Goal: Answer question/provide support

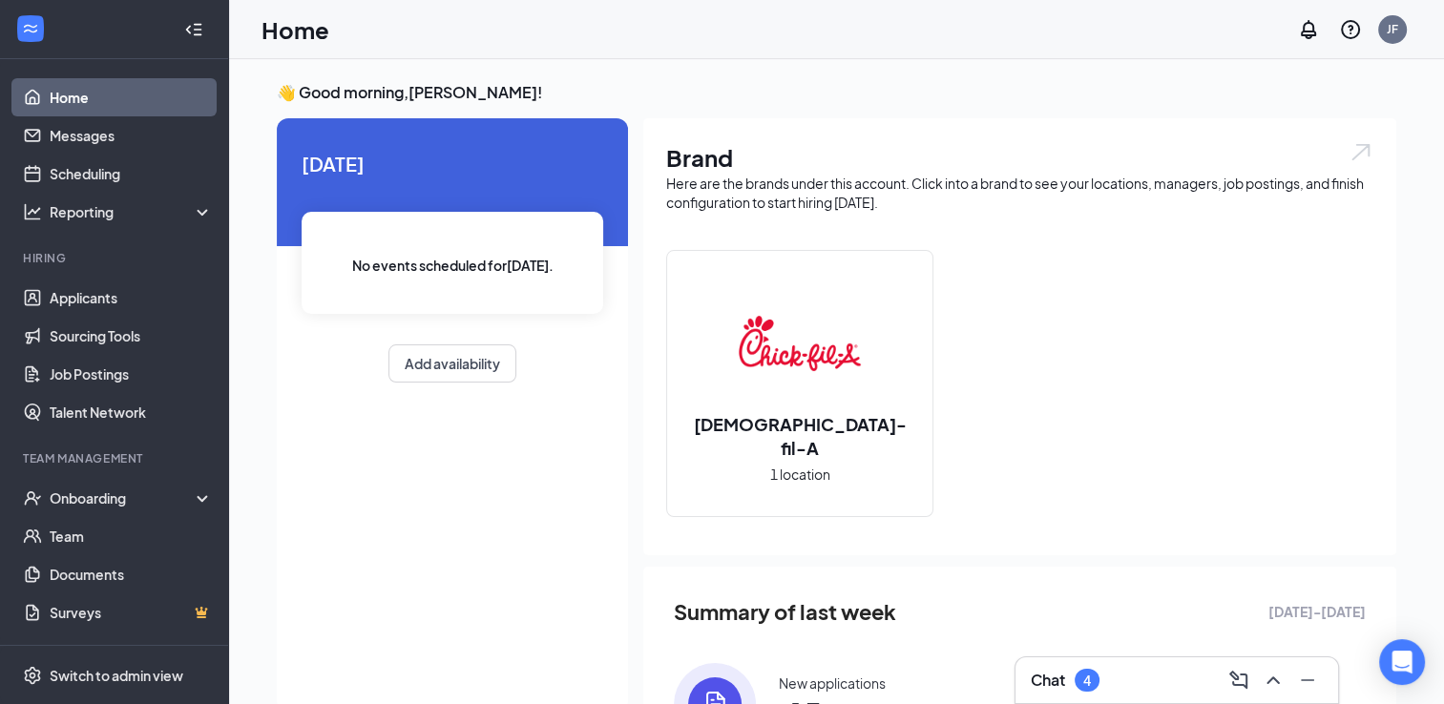
click at [1143, 702] on div "Chat 4" at bounding box center [1176, 681] width 323 height 46
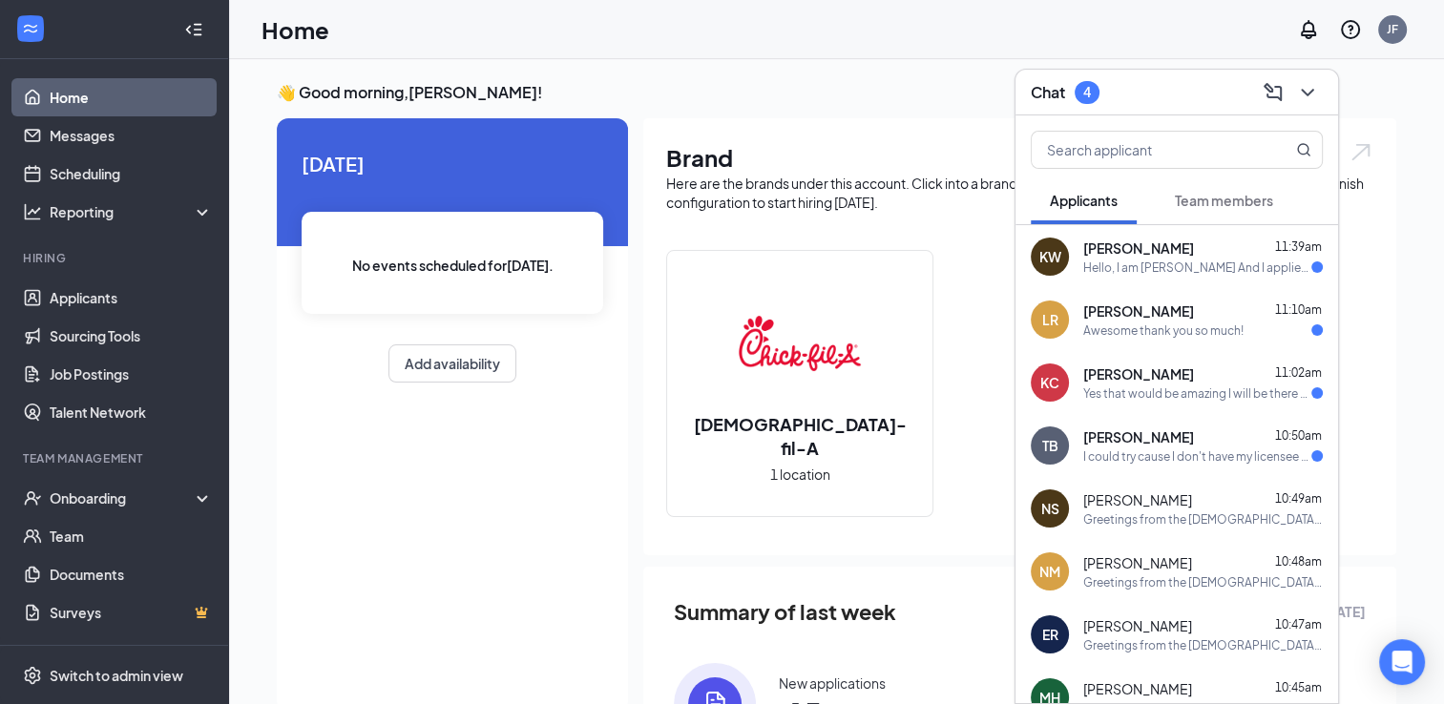
click at [1180, 434] on div "[PERSON_NAME] 10:50am" at bounding box center [1203, 437] width 240 height 19
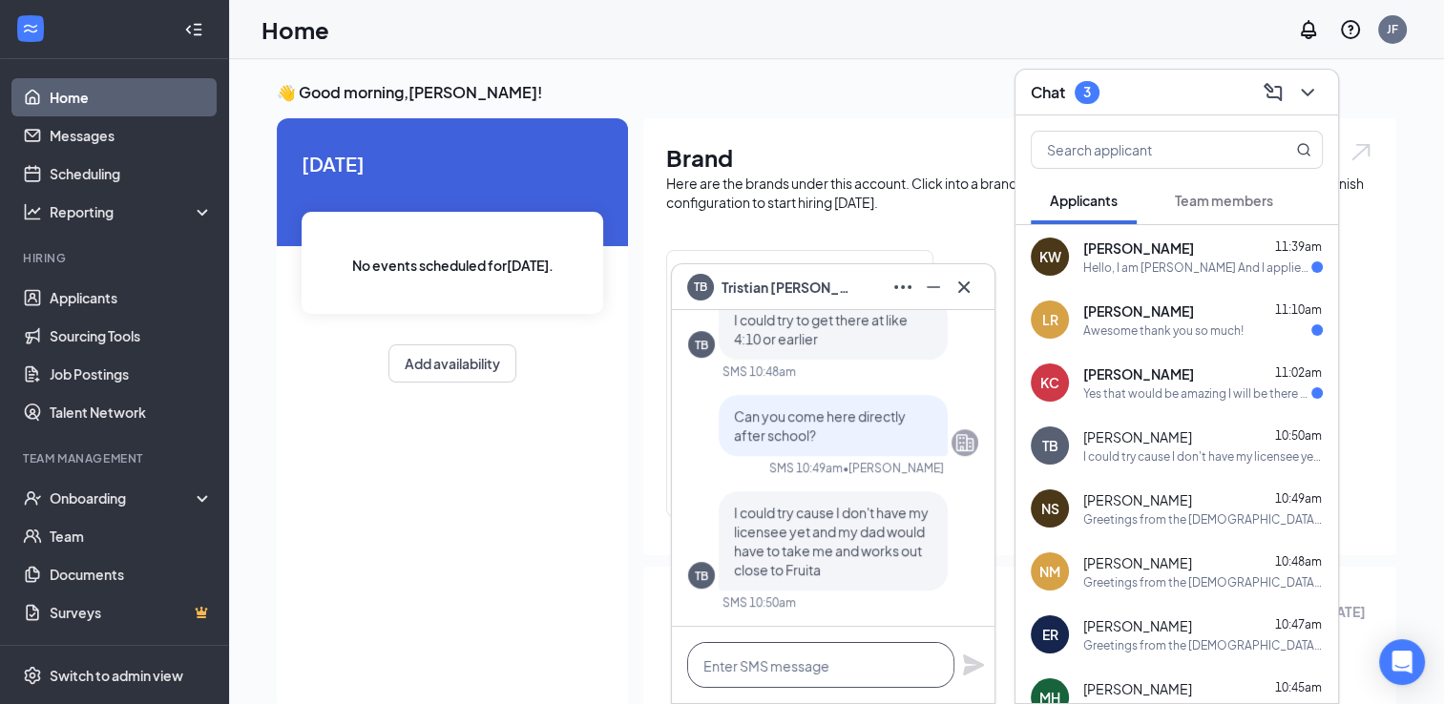
click at [833, 648] on textarea at bounding box center [820, 665] width 267 height 46
type textarea "o"
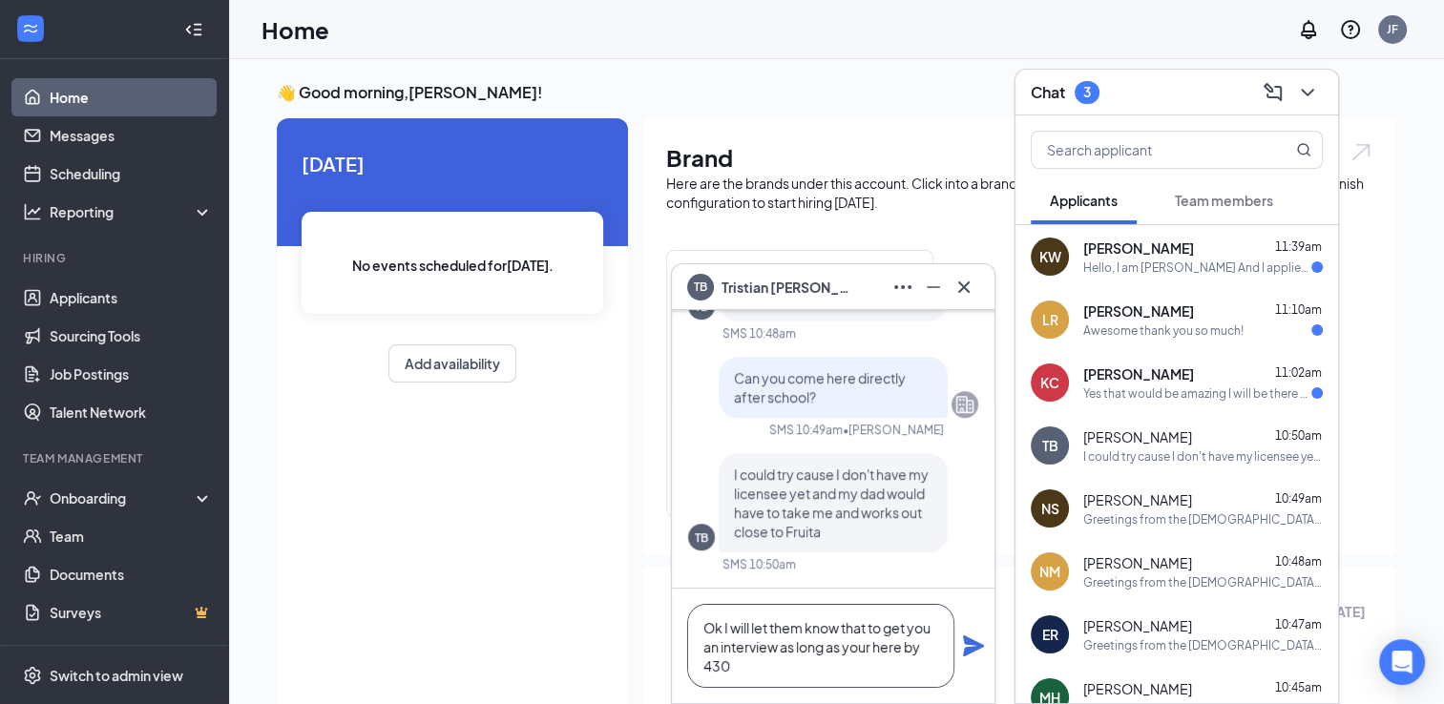
type textarea "Ok I will let them know that to get you an interview as long as your here by 430"
click at [967, 639] on icon "Plane" at bounding box center [973, 646] width 21 height 21
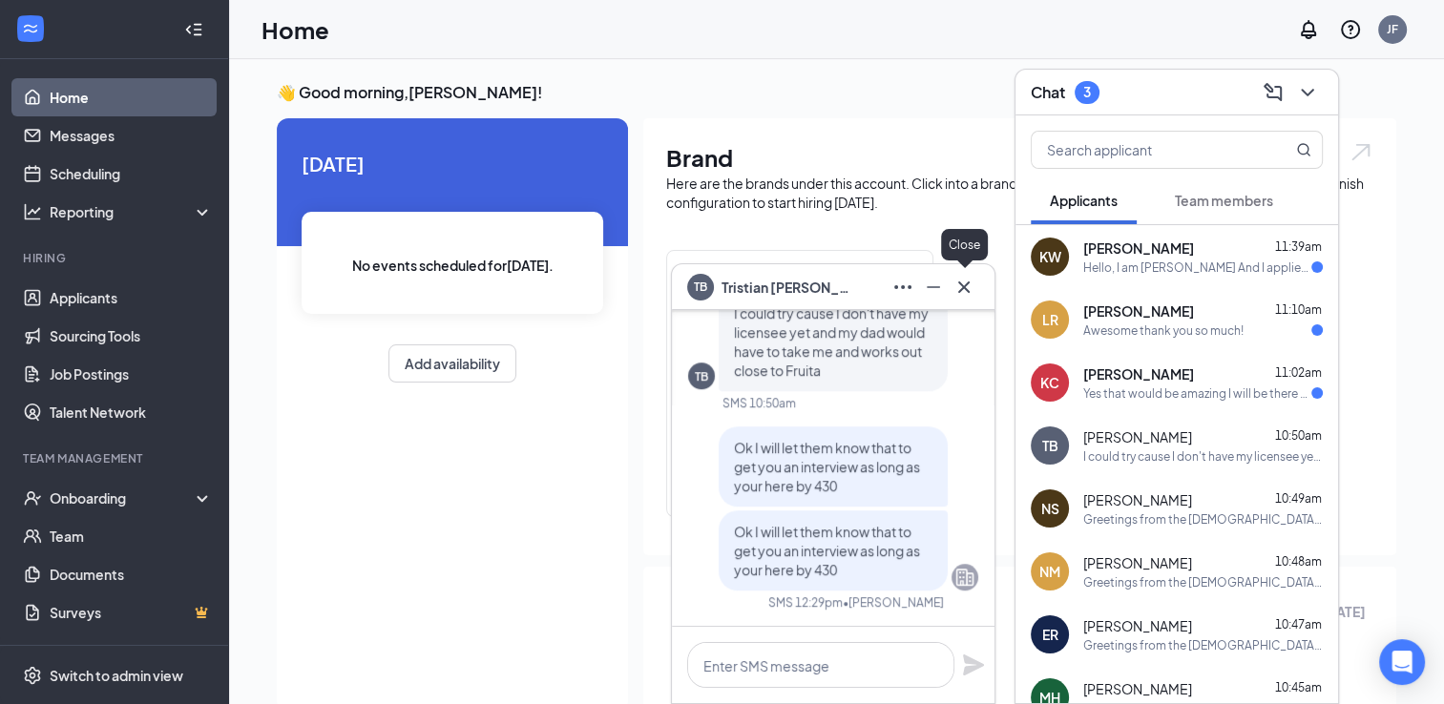
click at [960, 286] on icon "Cross" at bounding box center [963, 287] width 23 height 23
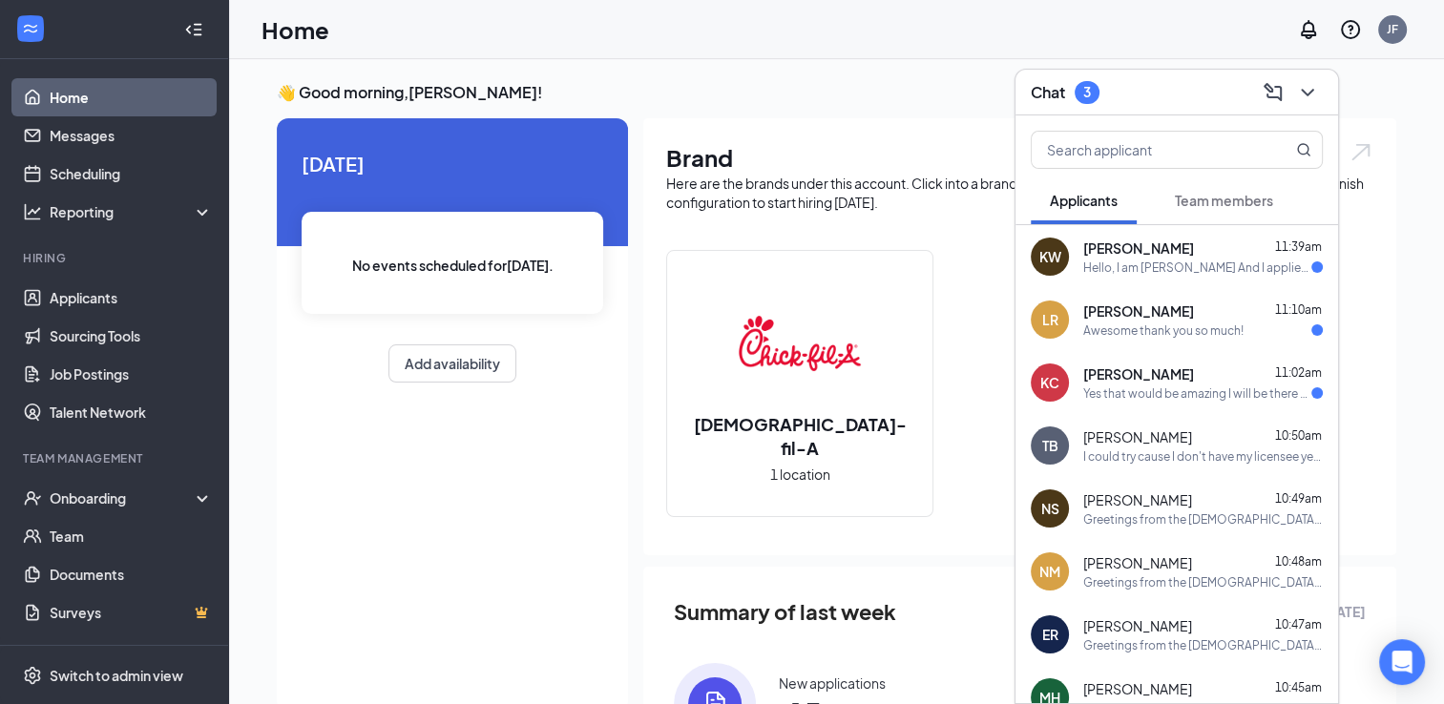
click at [1284, 339] on div "Awesome thank you so much!" at bounding box center [1203, 331] width 240 height 16
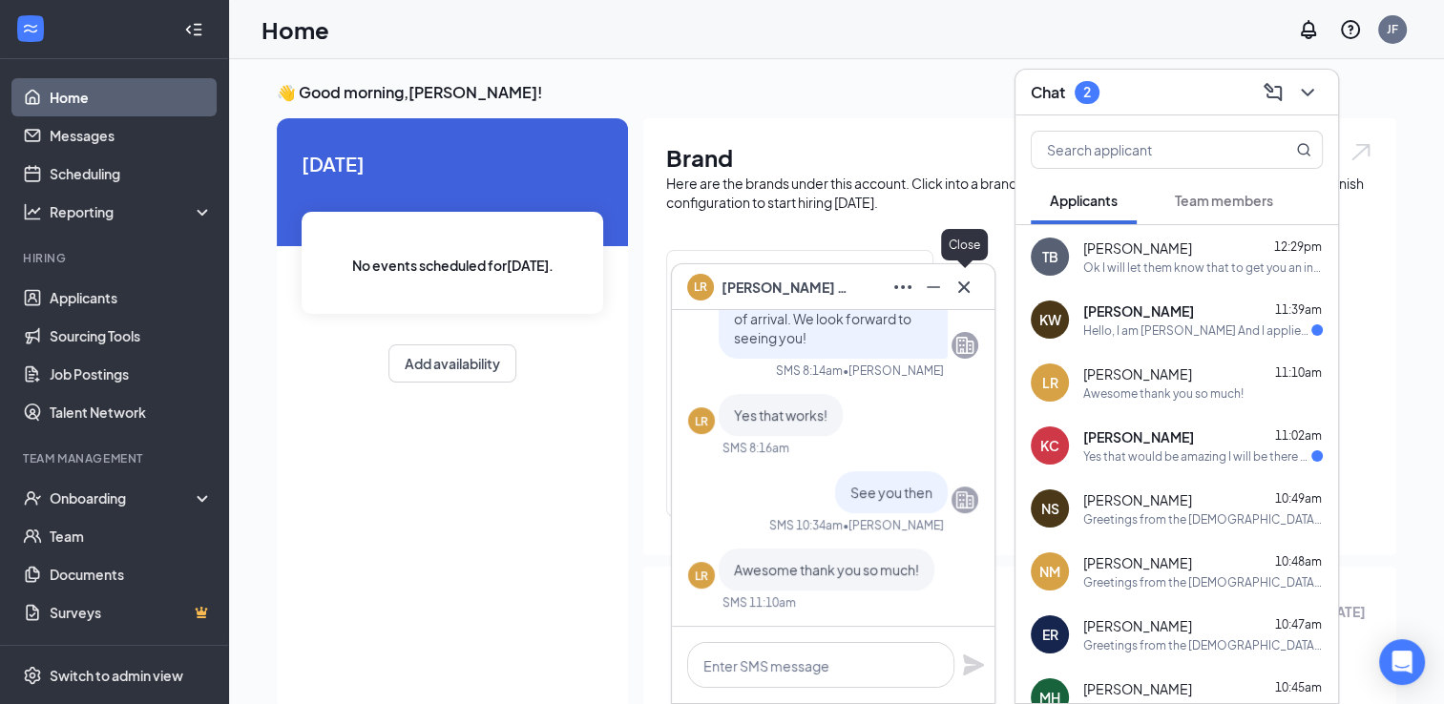
click at [973, 282] on icon "Cross" at bounding box center [963, 287] width 23 height 23
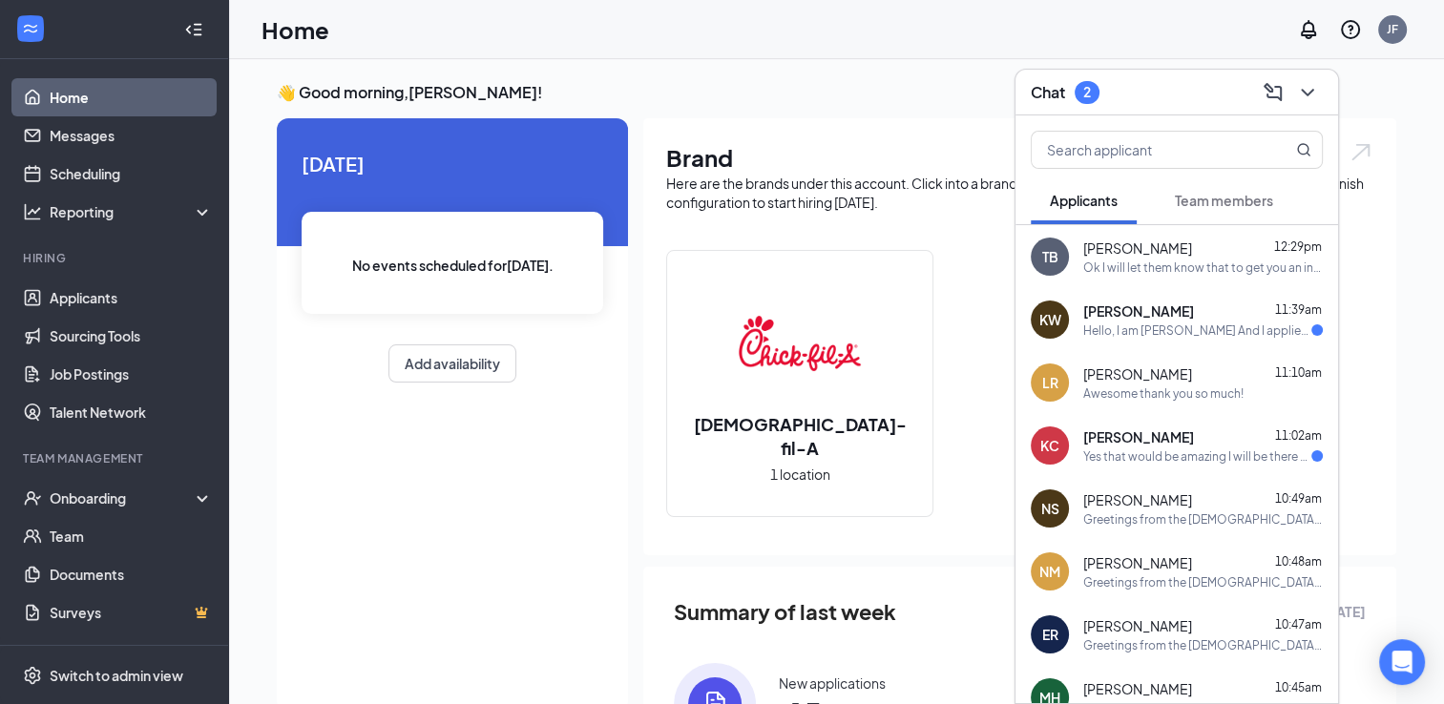
click at [1244, 441] on div "[PERSON_NAME] 11:02am" at bounding box center [1203, 437] width 240 height 19
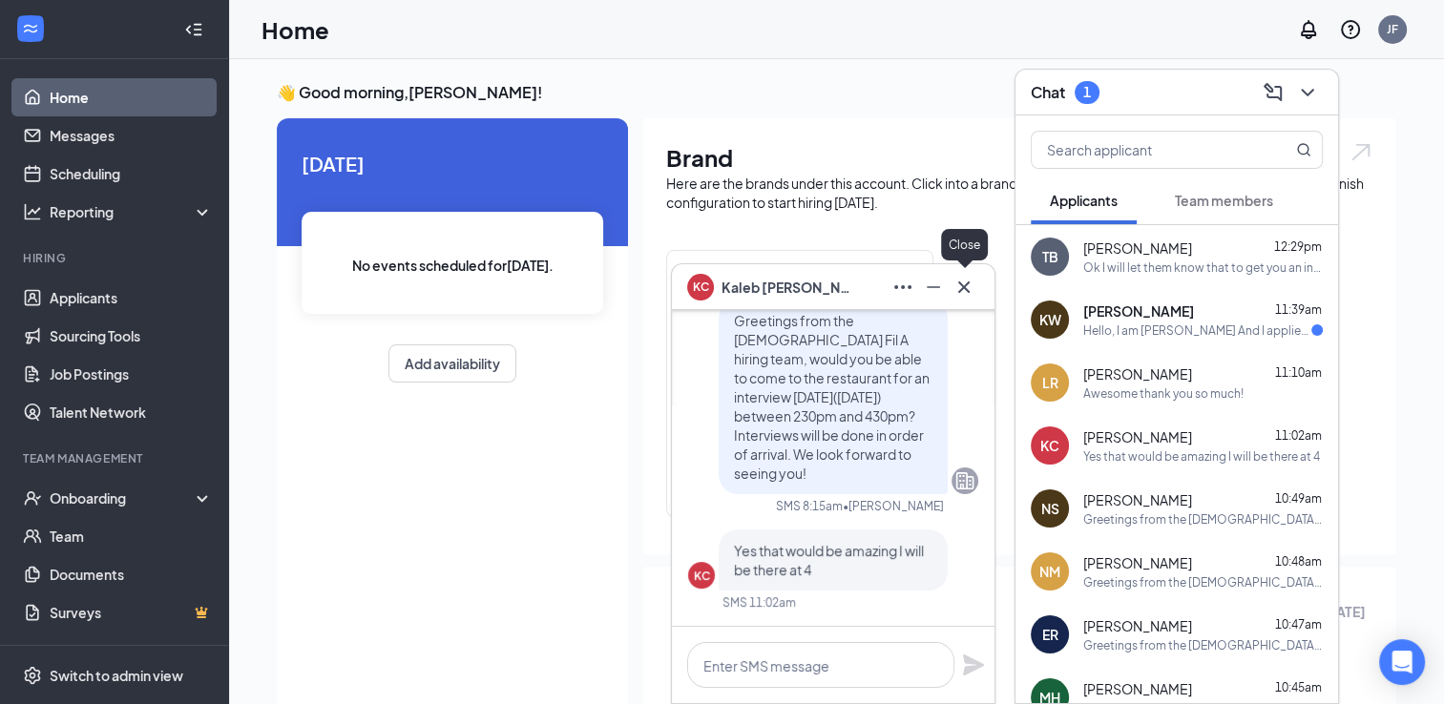
click at [965, 290] on icon "Cross" at bounding box center [963, 287] width 23 height 23
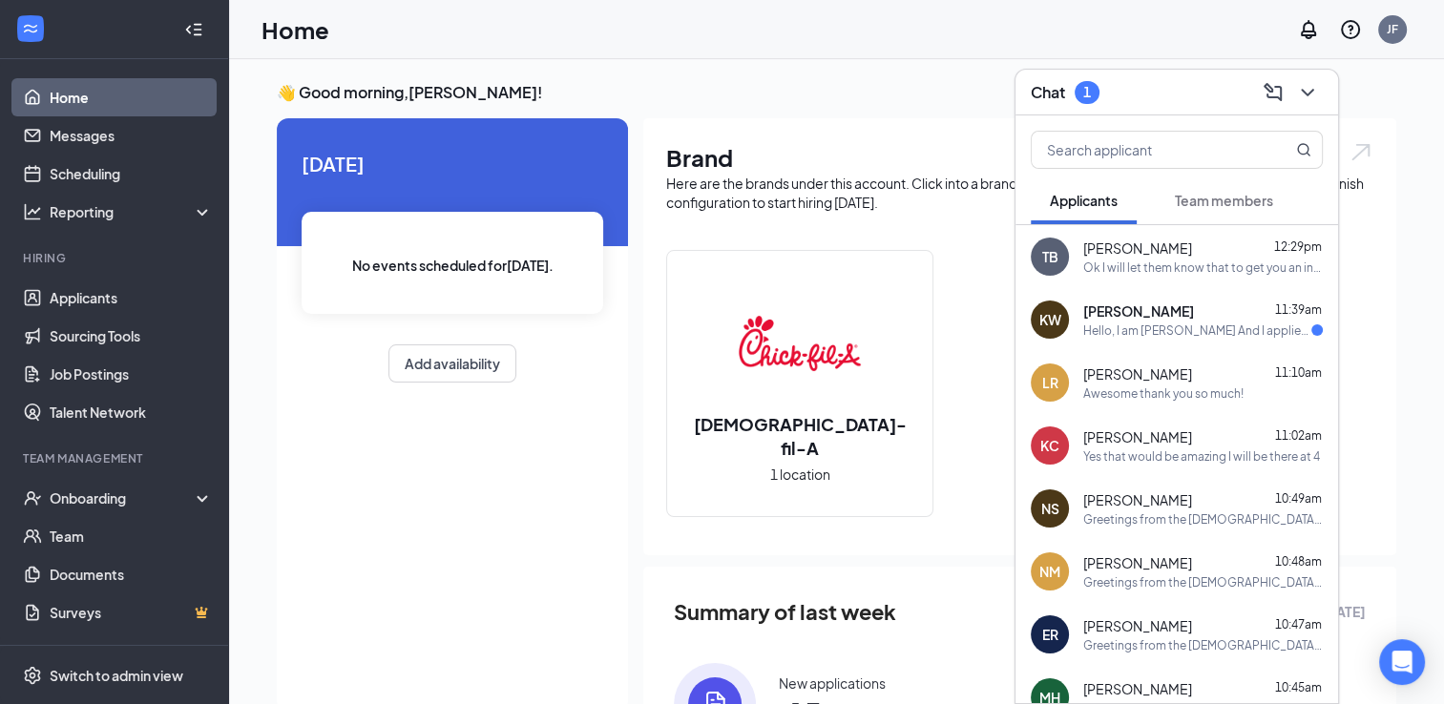
click at [1164, 309] on span "[PERSON_NAME]" at bounding box center [1138, 311] width 111 height 19
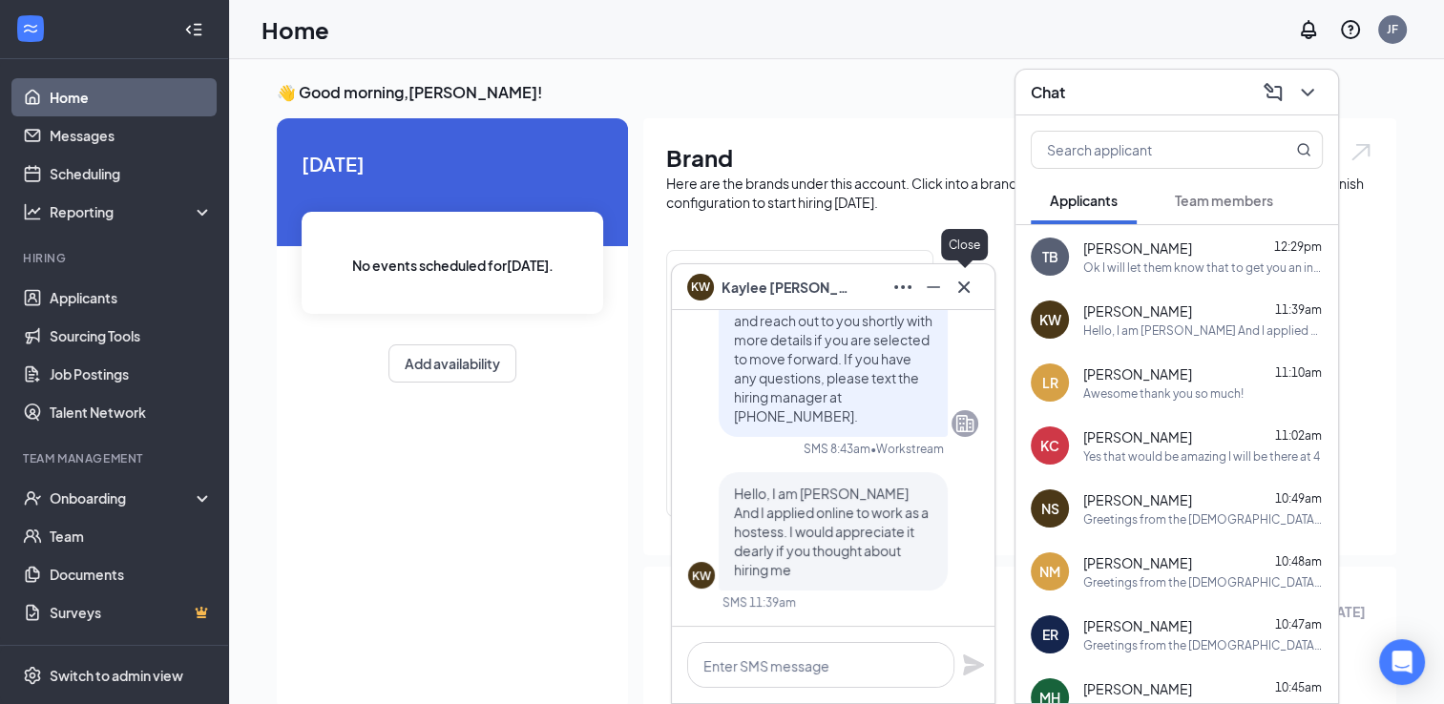
click at [973, 283] on icon "Cross" at bounding box center [963, 287] width 23 height 23
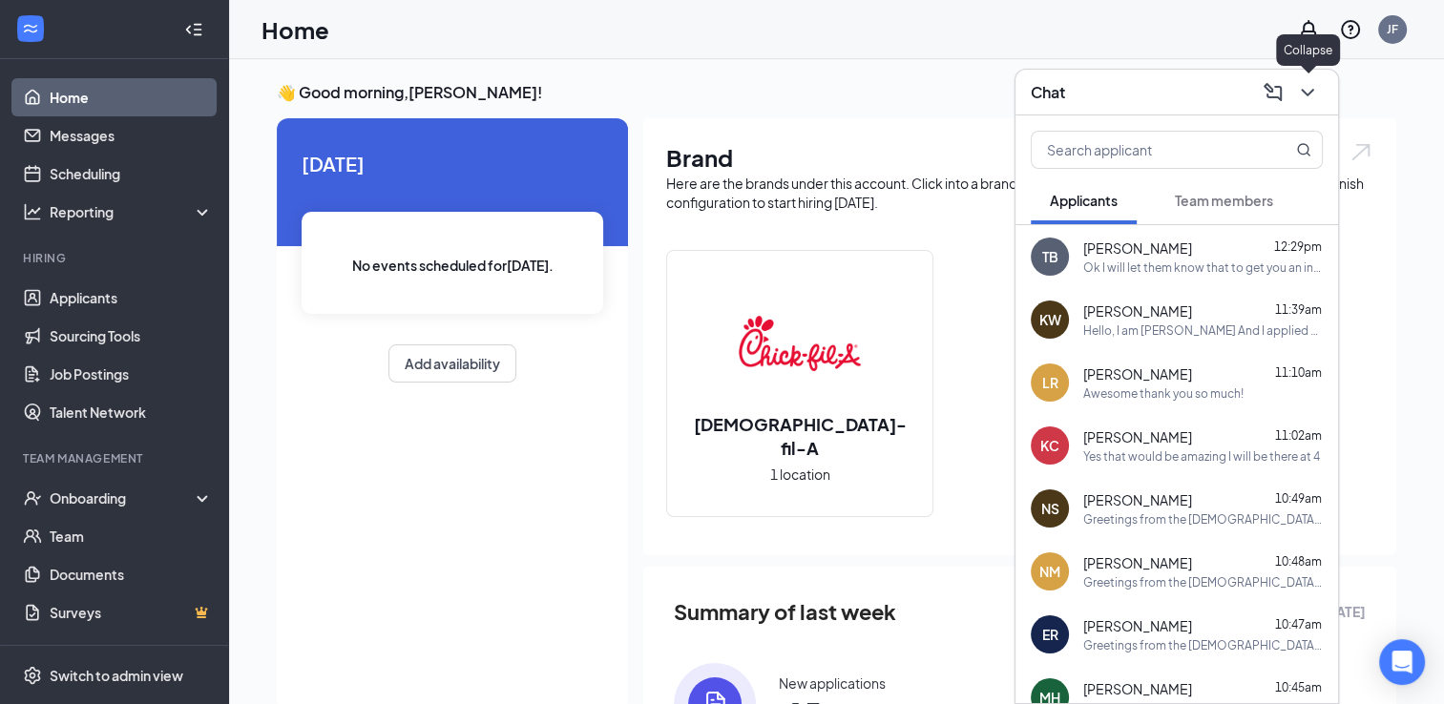
click at [1300, 83] on icon "ChevronDown" at bounding box center [1307, 92] width 23 height 23
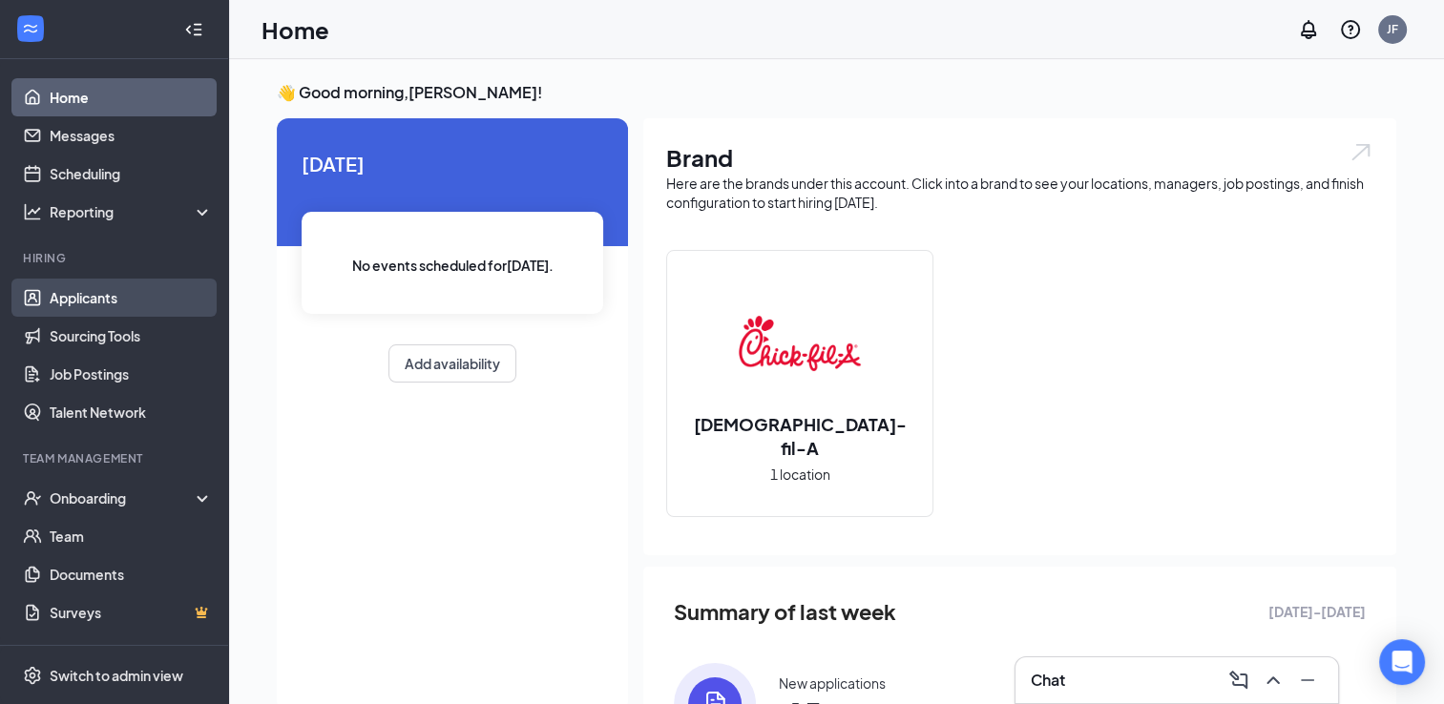
click at [89, 303] on link "Applicants" at bounding box center [131, 298] width 163 height 38
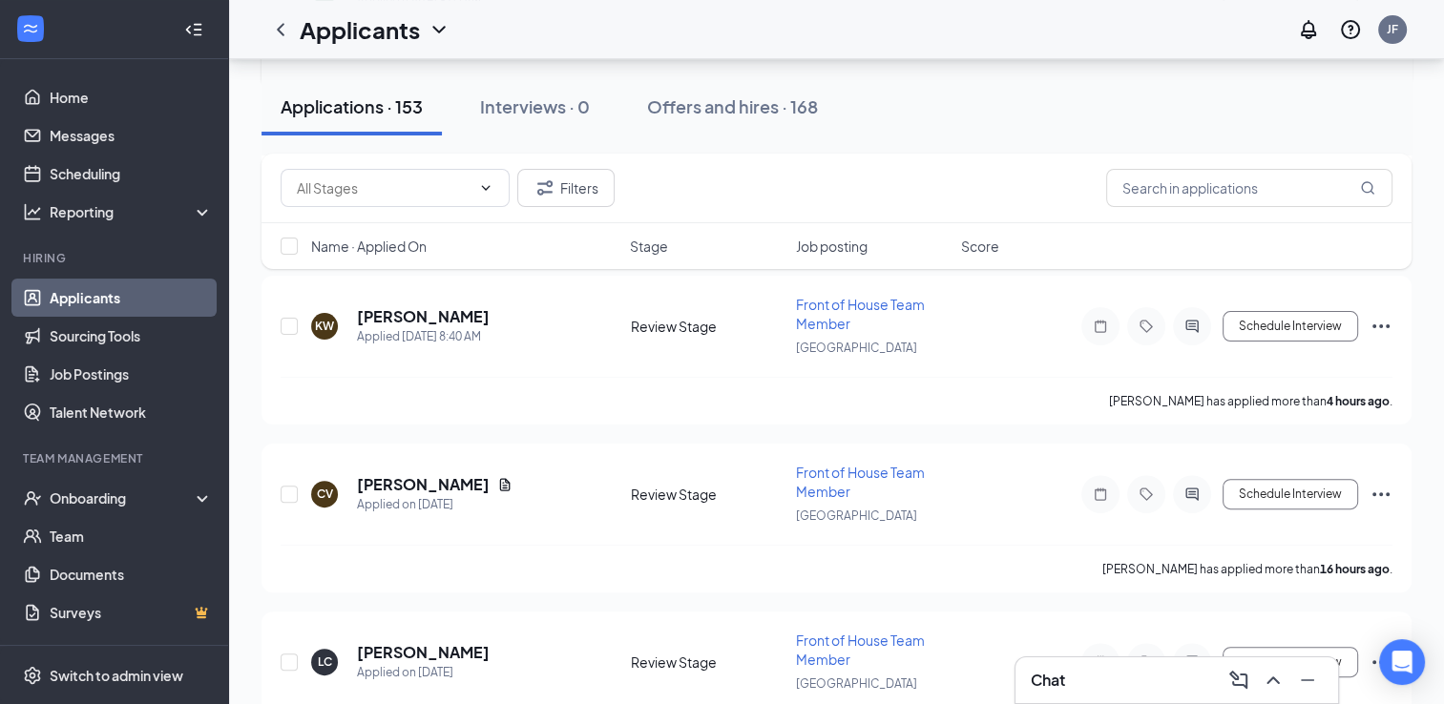
scroll to position [443, 0]
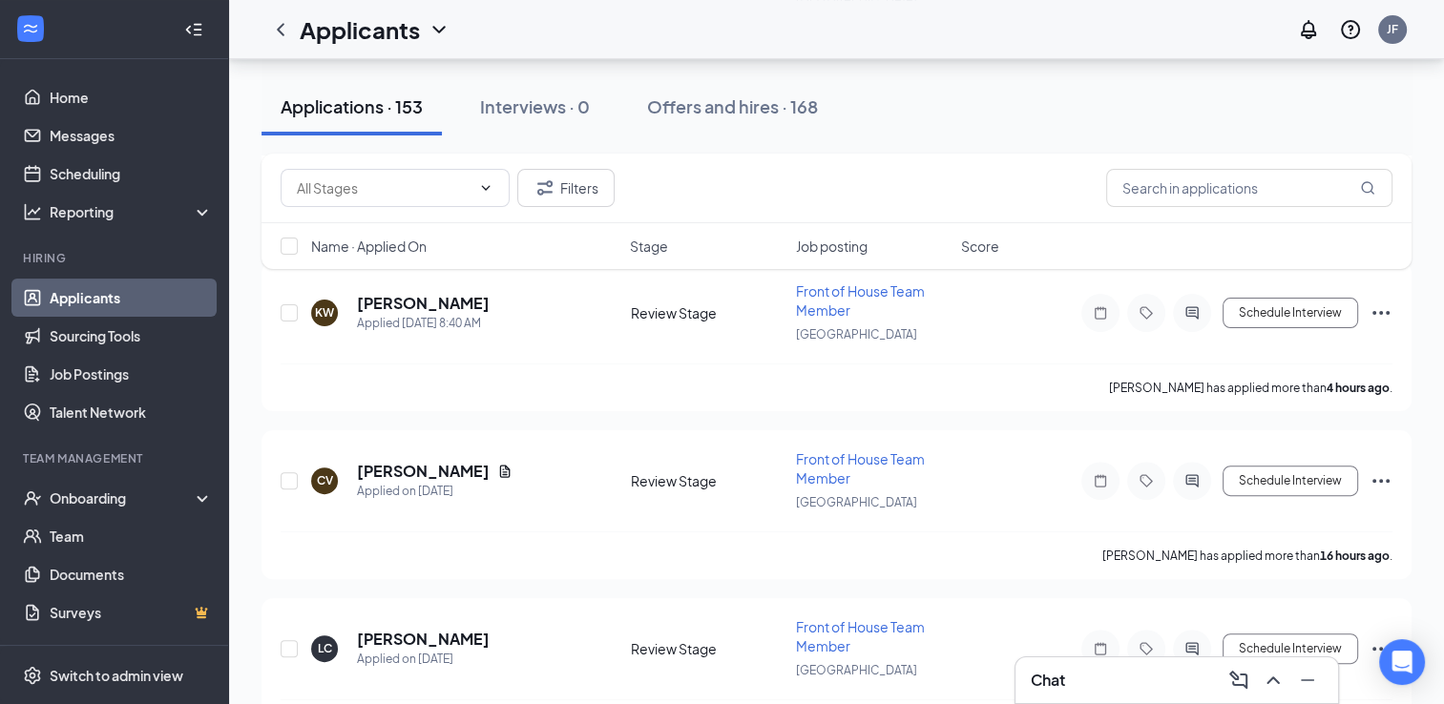
click at [1078, 683] on div "Chat" at bounding box center [1177, 680] width 292 height 31
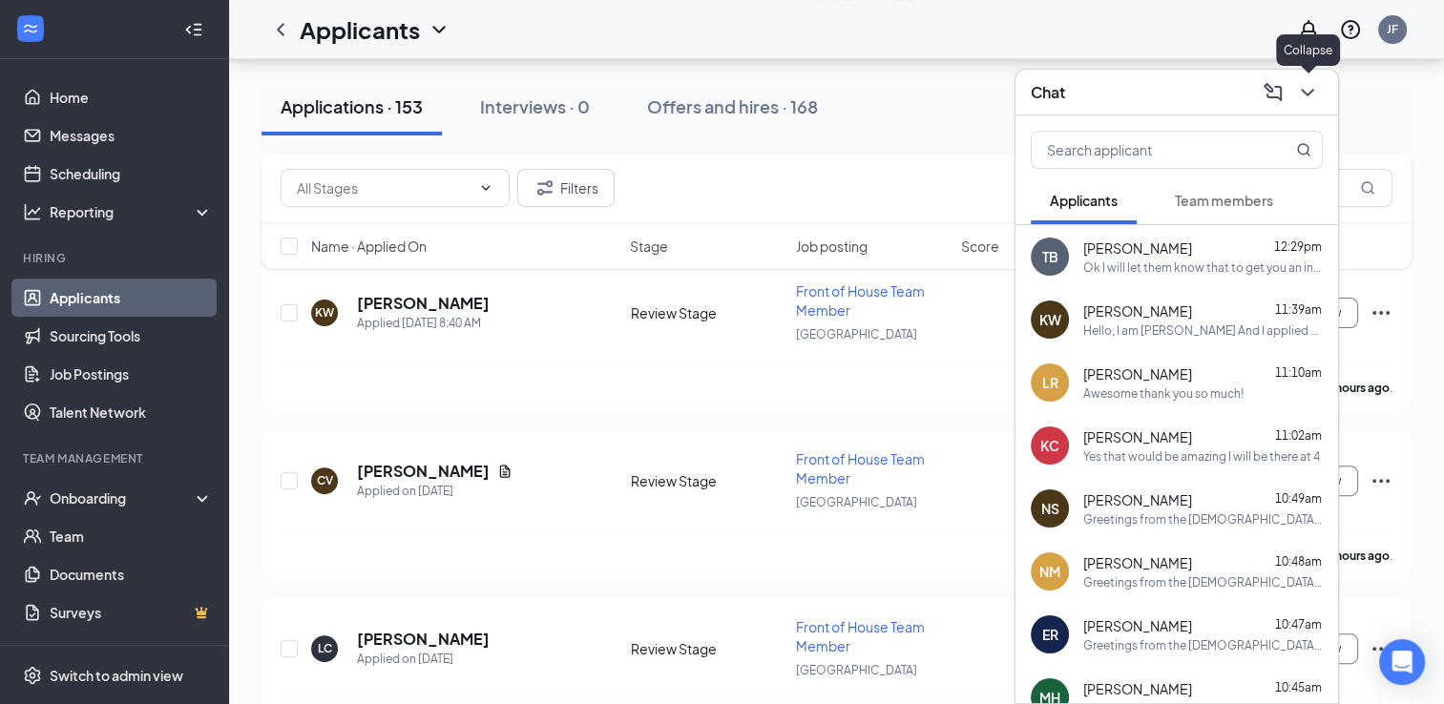
click at [1314, 93] on icon "ChevronDown" at bounding box center [1307, 92] width 23 height 23
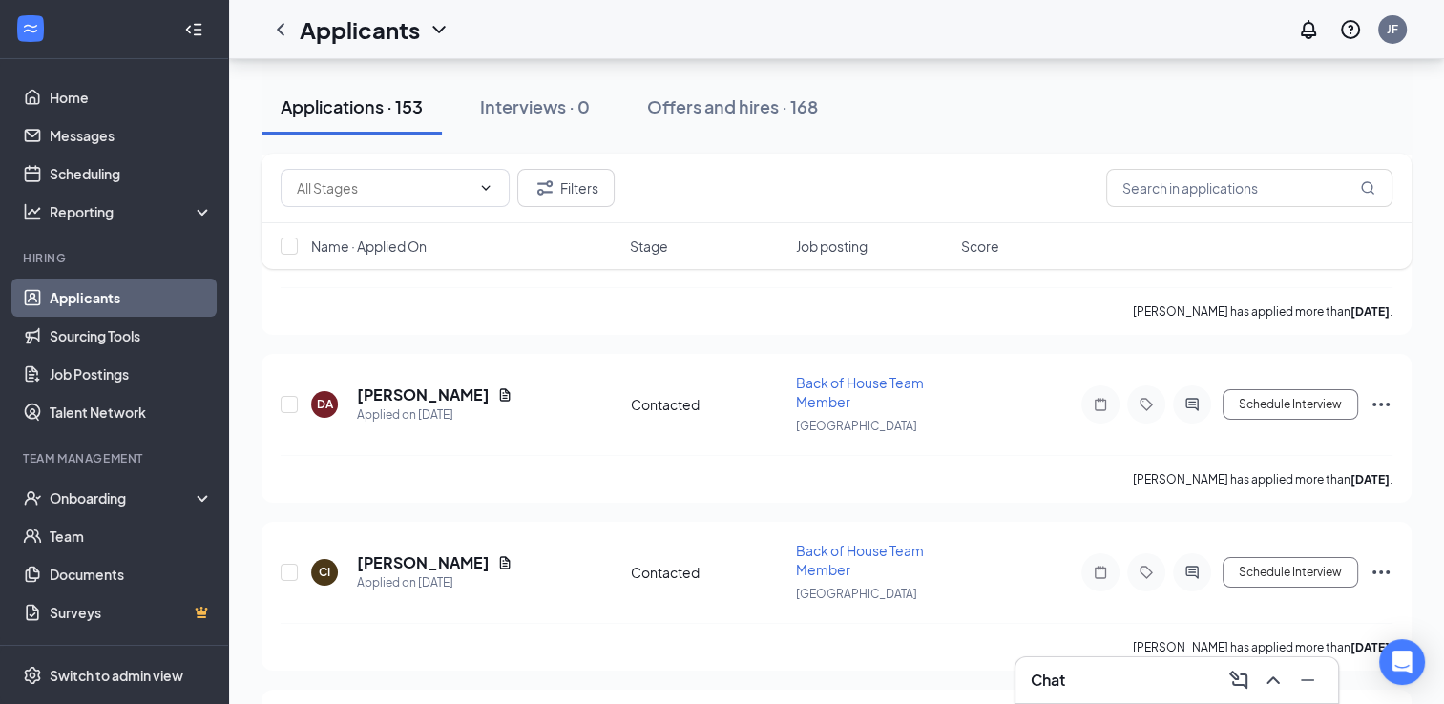
scroll to position [7425, 0]
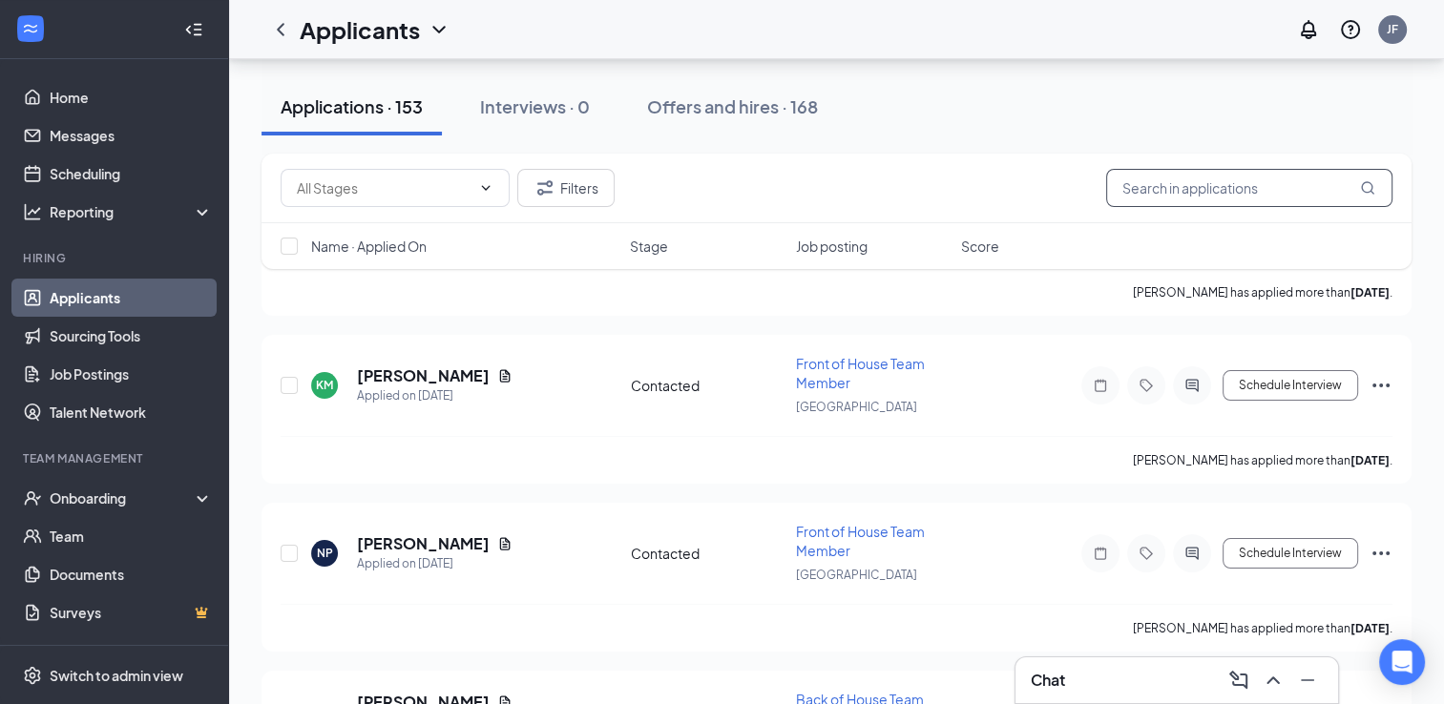
click at [1162, 189] on input "text" at bounding box center [1249, 188] width 286 height 38
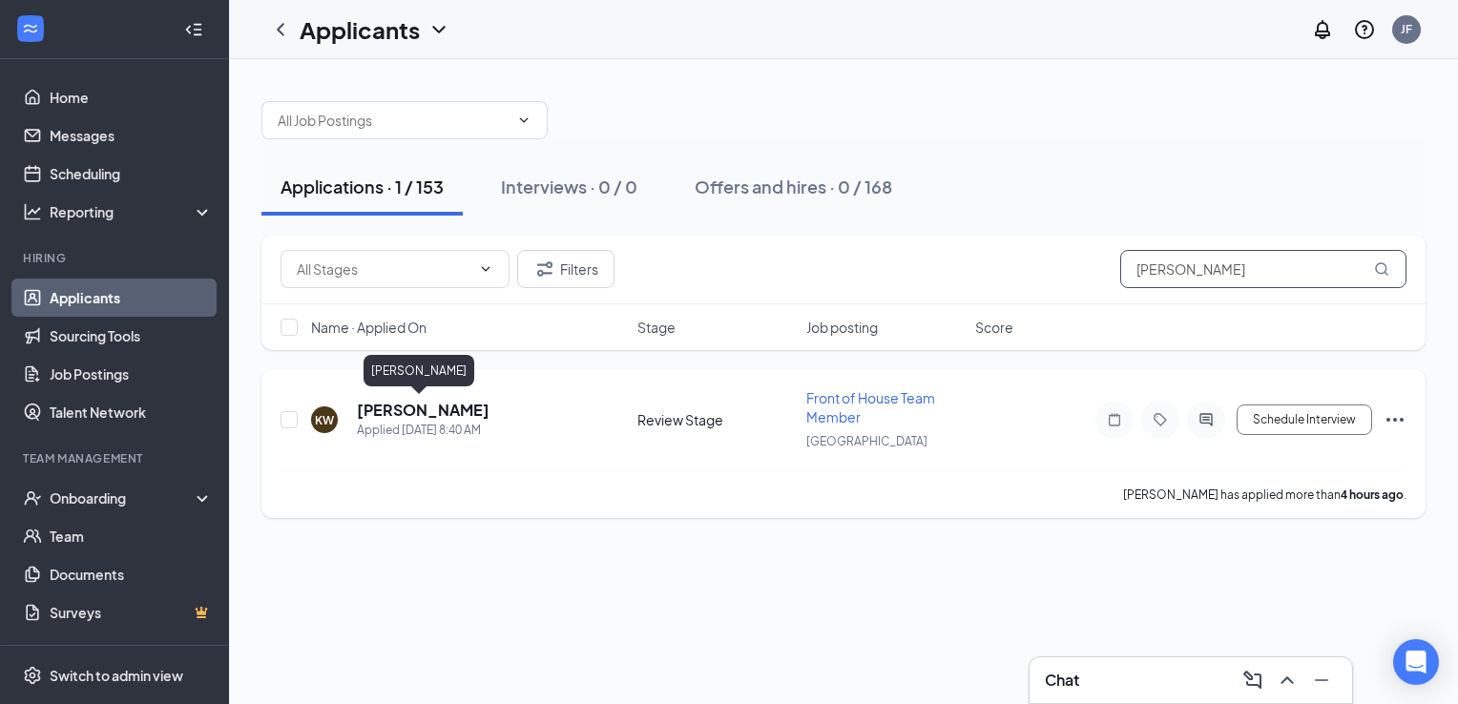
type input "[PERSON_NAME]"
click at [432, 413] on h5 "[PERSON_NAME]" at bounding box center [423, 410] width 133 height 21
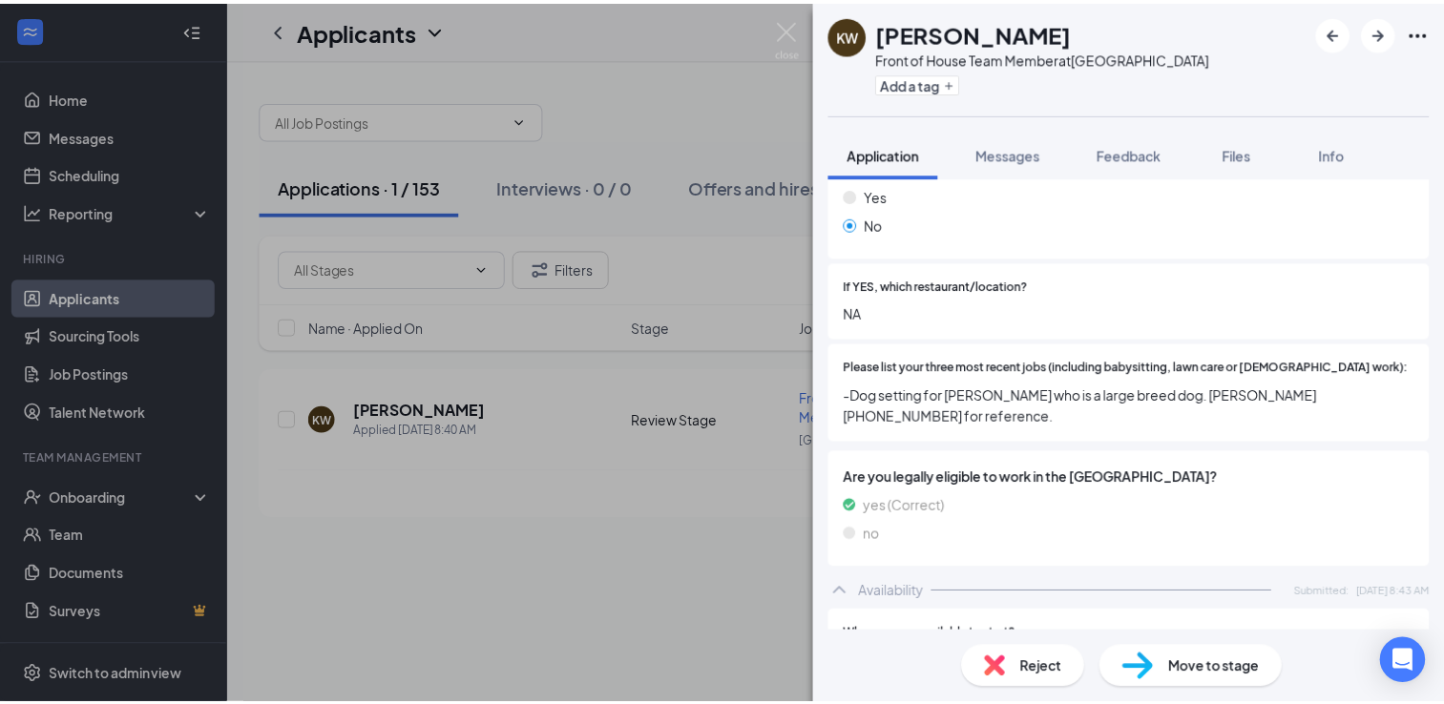
scroll to position [569, 0]
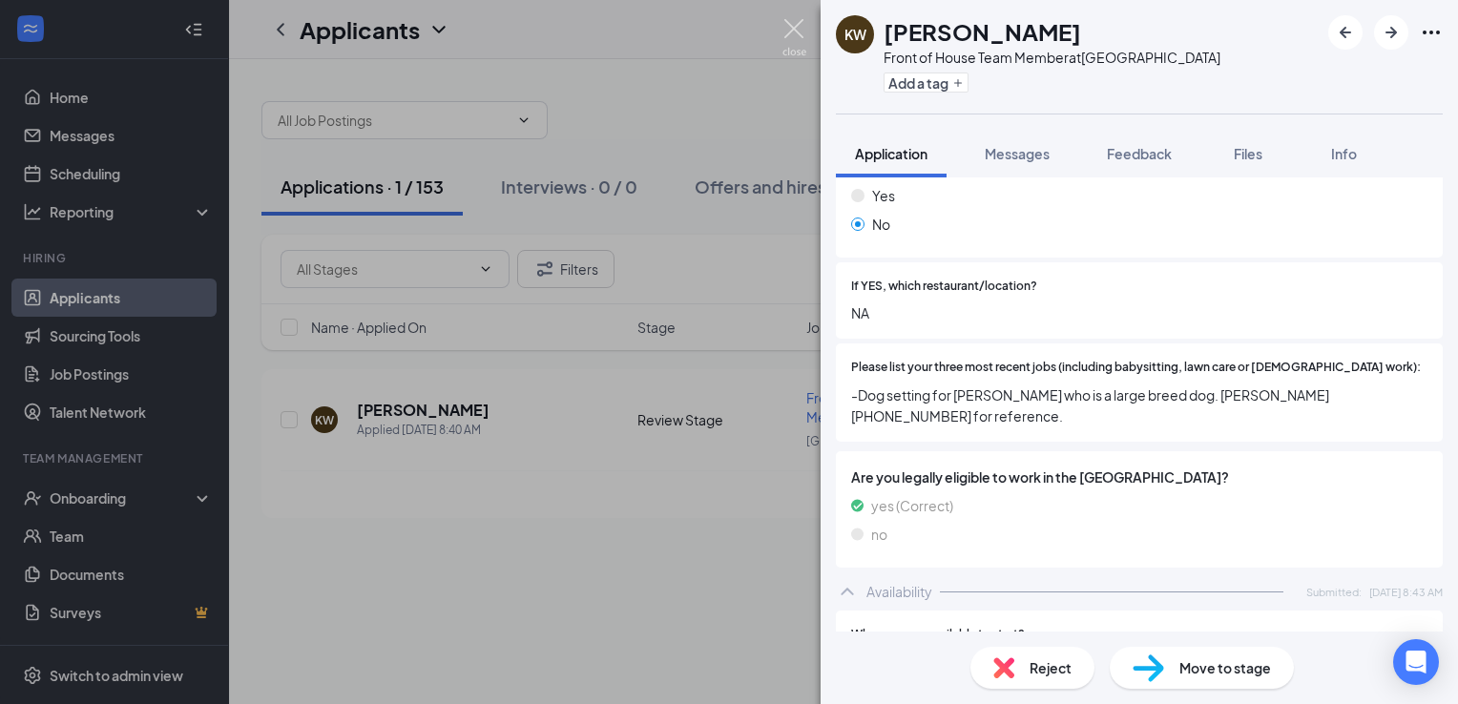
click at [799, 26] on img at bounding box center [795, 37] width 24 height 37
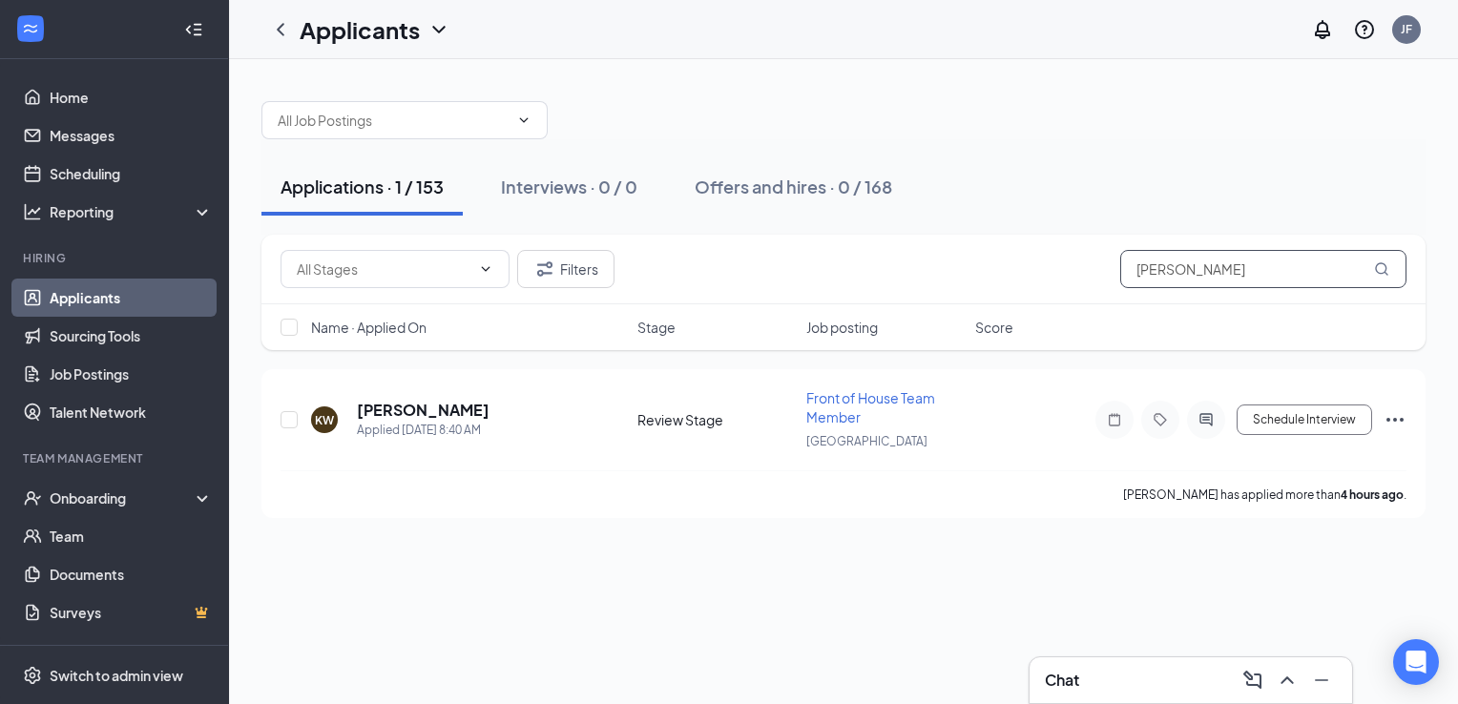
click at [1208, 270] on input "[PERSON_NAME]" at bounding box center [1263, 269] width 286 height 38
click at [1203, 178] on div "Applications · 1 / 153 Interviews · 0 / 0 Offers and hires · 0 / 168" at bounding box center [843, 186] width 1164 height 57
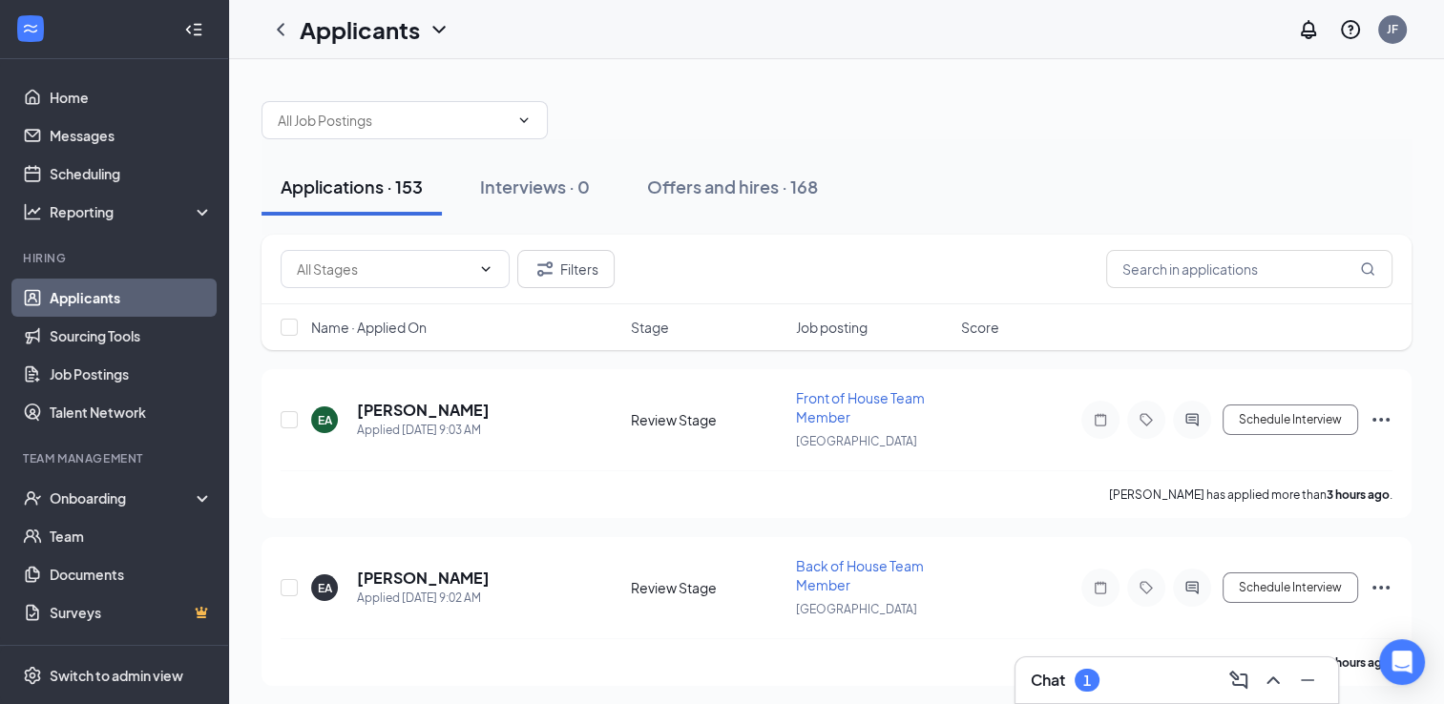
click at [1112, 674] on div "Chat 1" at bounding box center [1177, 680] width 292 height 31
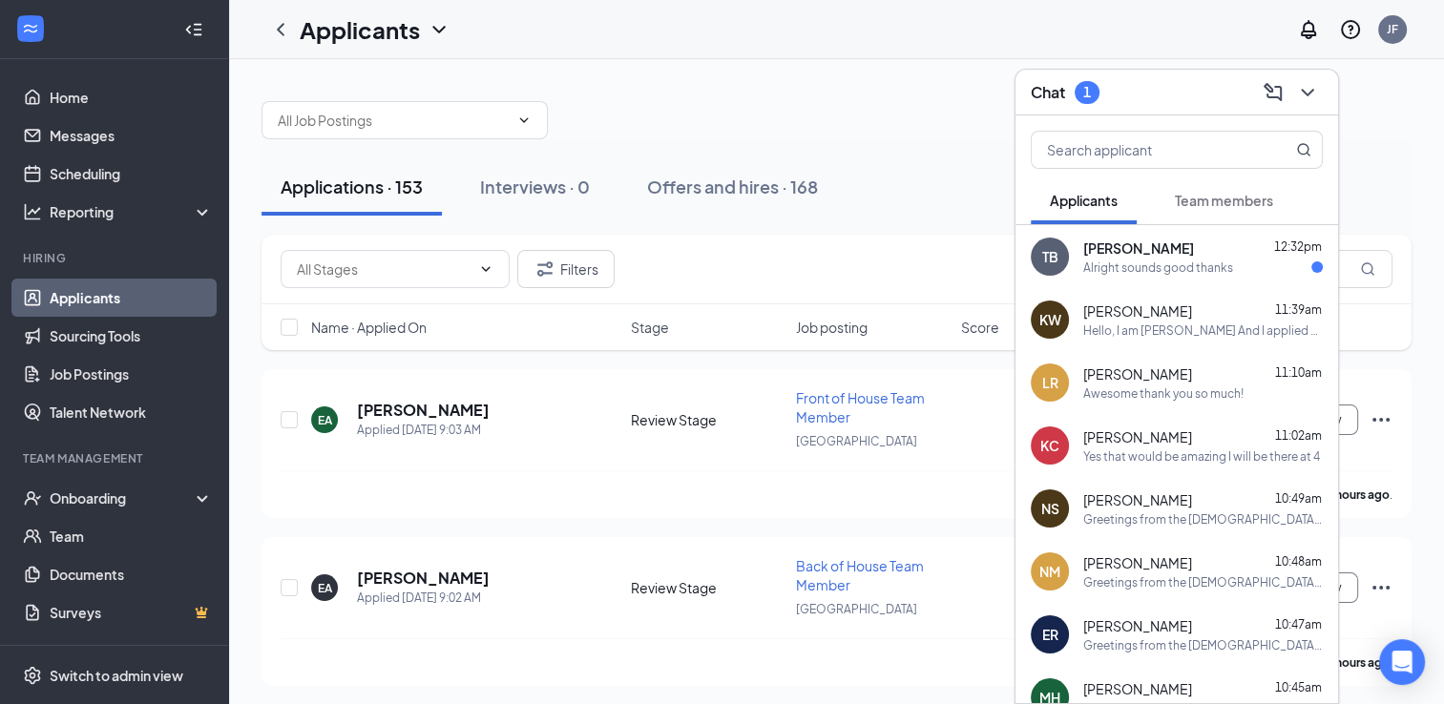
click at [1142, 273] on div "Alright sounds good thanks" at bounding box center [1158, 268] width 150 height 16
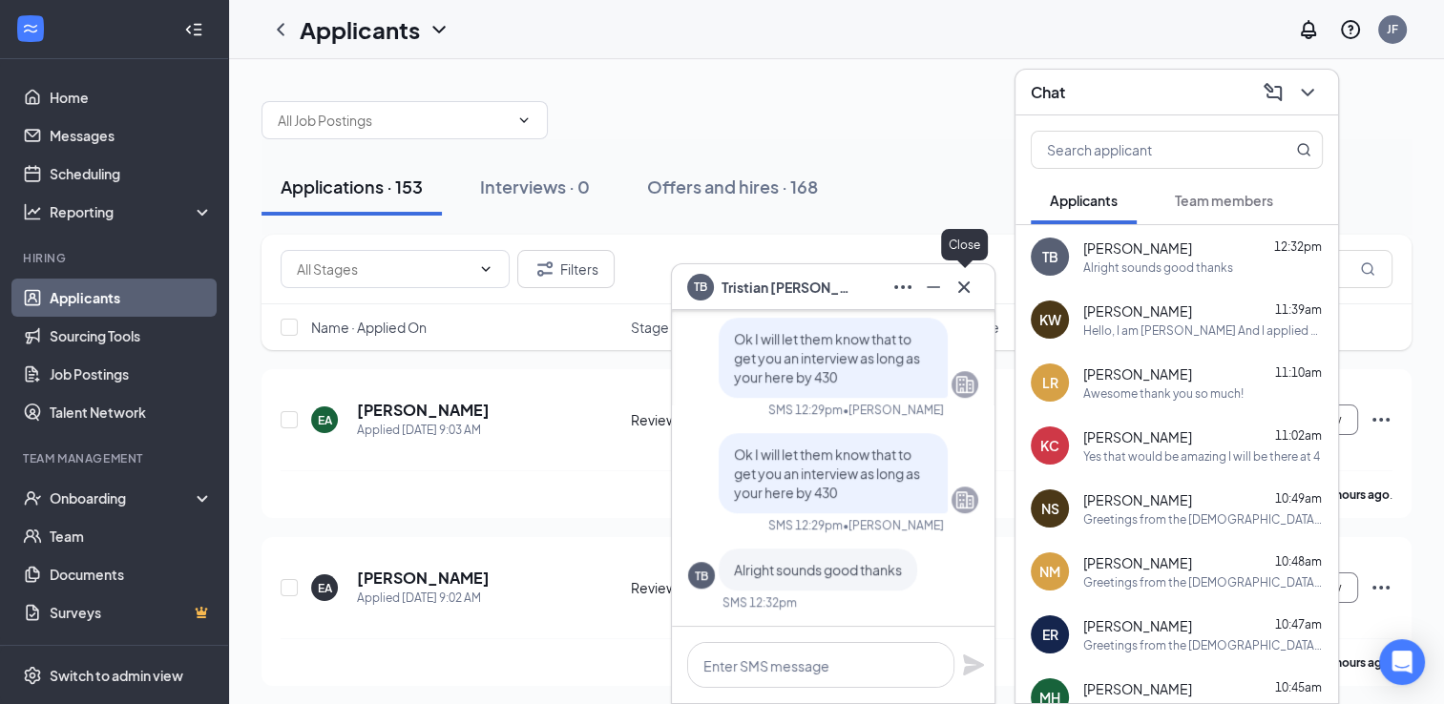
click at [969, 292] on icon "Cross" at bounding box center [963, 286] width 11 height 11
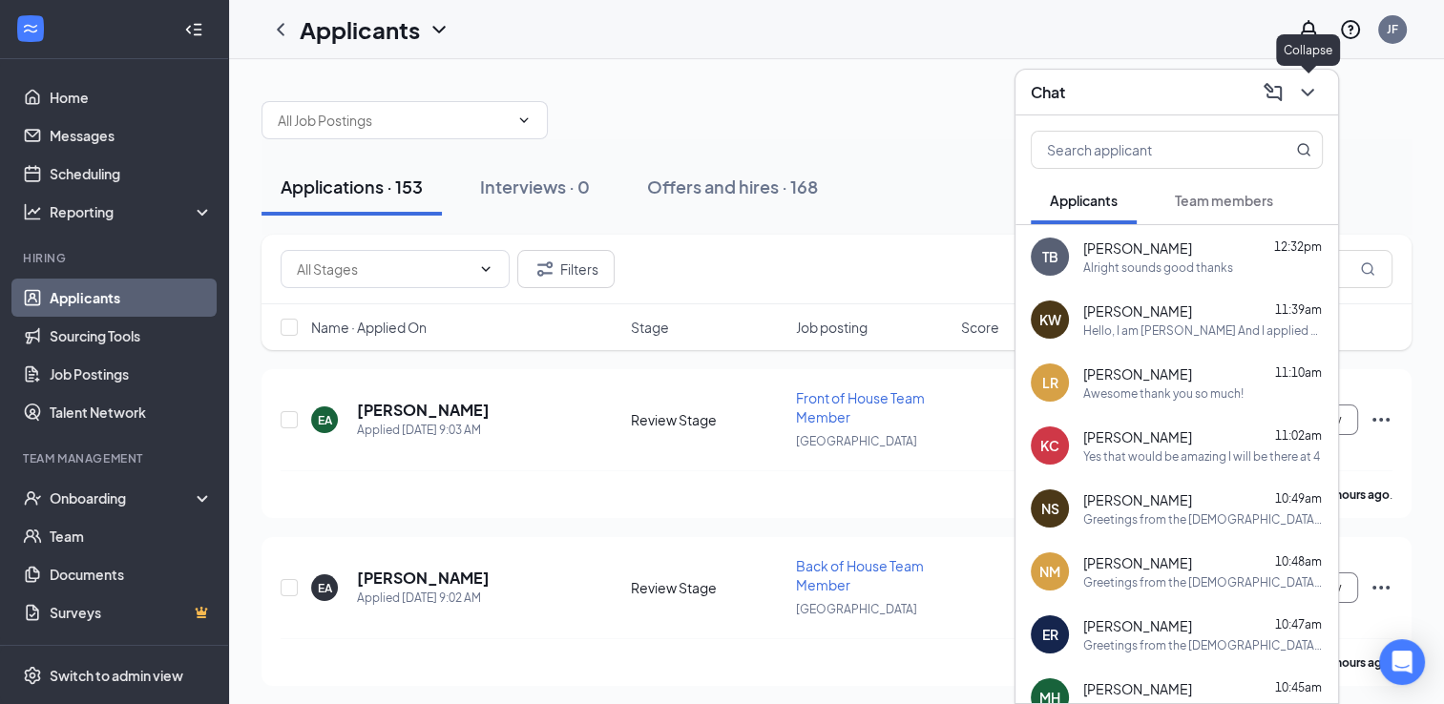
click at [1310, 101] on icon "ChevronDown" at bounding box center [1307, 92] width 23 height 23
